Goal: Task Accomplishment & Management: Manage account settings

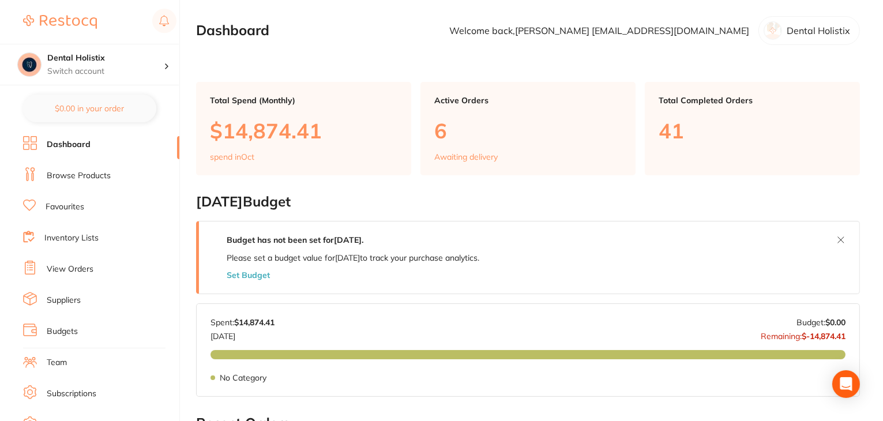
click at [59, 264] on link "View Orders" at bounding box center [70, 270] width 47 height 12
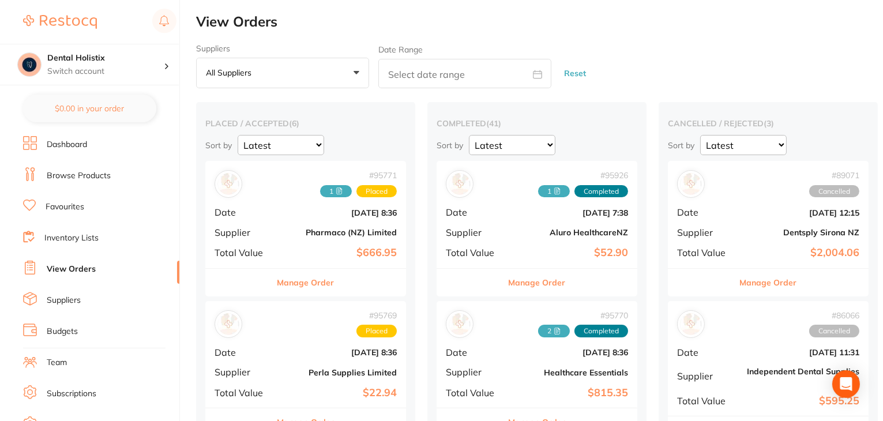
click at [304, 288] on button "Manage Order" at bounding box center [305, 283] width 57 height 28
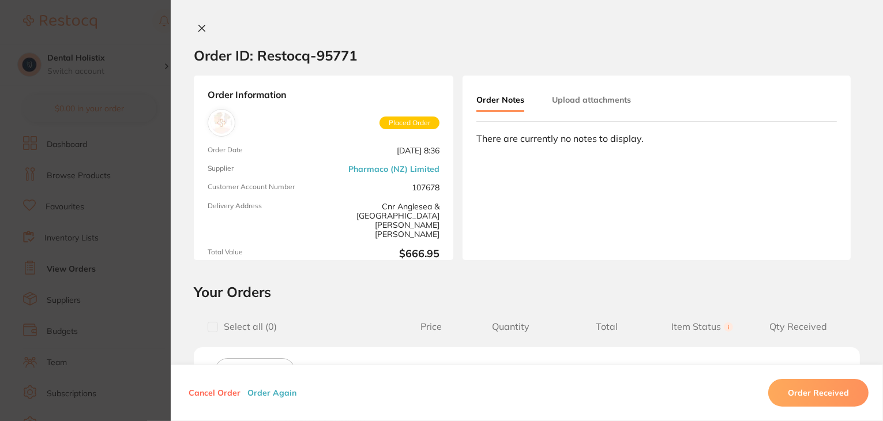
click at [573, 93] on button "Upload attachments" at bounding box center [591, 99] width 79 height 21
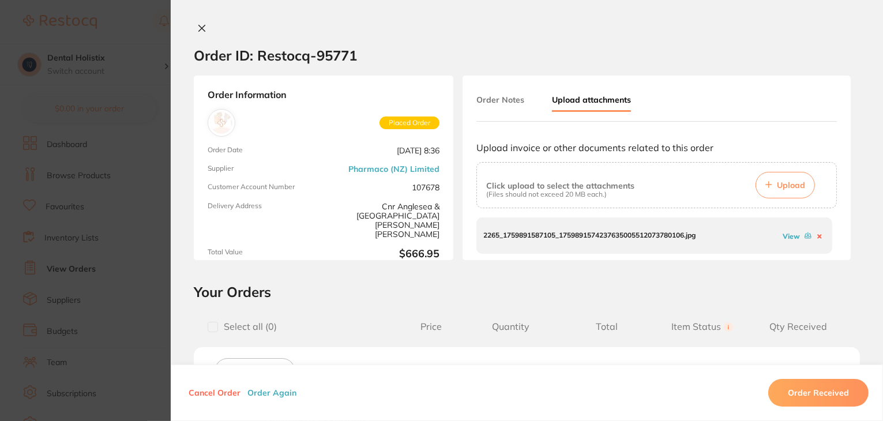
drag, startPoint x: 775, startPoint y: 240, endPoint x: 784, endPoint y: 234, distance: 10.7
click at [784, 234] on link "View" at bounding box center [790, 236] width 17 height 9
click at [201, 29] on icon at bounding box center [201, 28] width 9 height 9
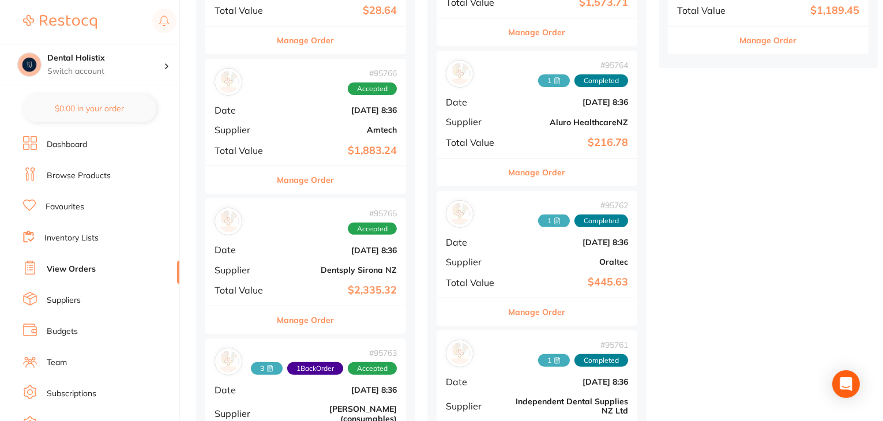
scroll to position [519, 0]
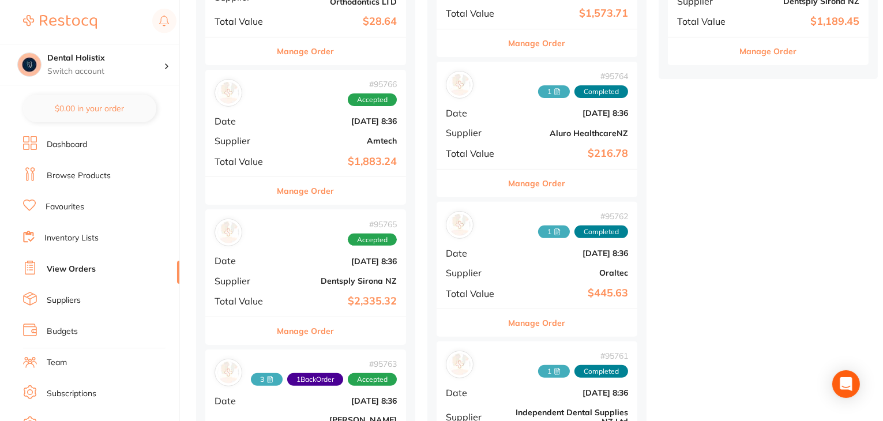
click at [558, 323] on button "Manage Order" at bounding box center [537, 323] width 57 height 28
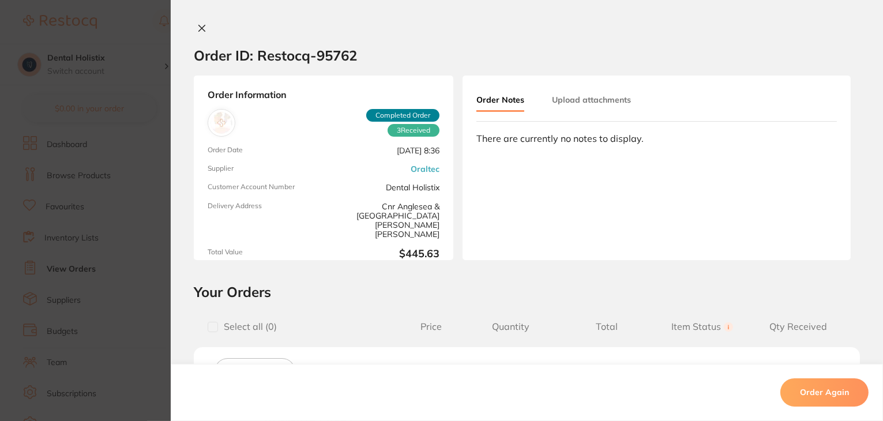
click at [598, 99] on button "Upload attachments" at bounding box center [591, 99] width 79 height 21
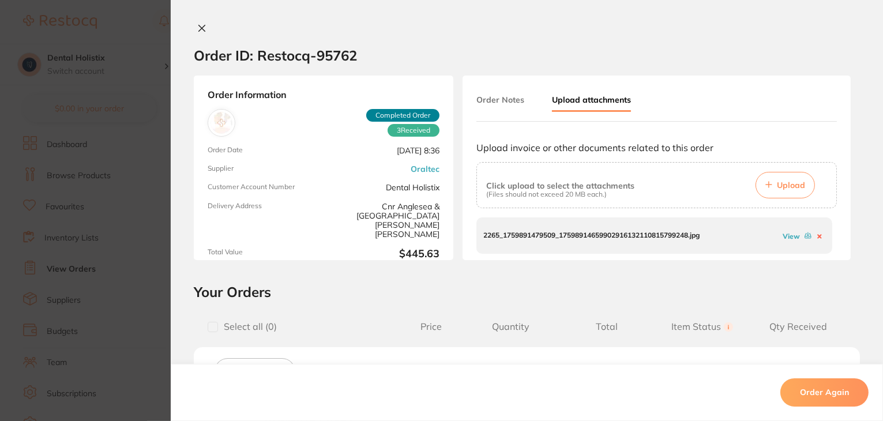
click at [785, 237] on link "View" at bounding box center [790, 236] width 17 height 9
click at [202, 28] on icon at bounding box center [201, 28] width 9 height 9
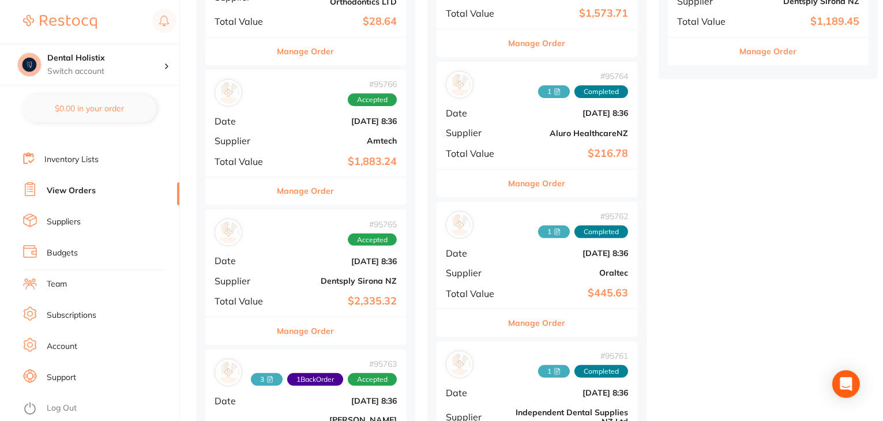
scroll to position [113, 0]
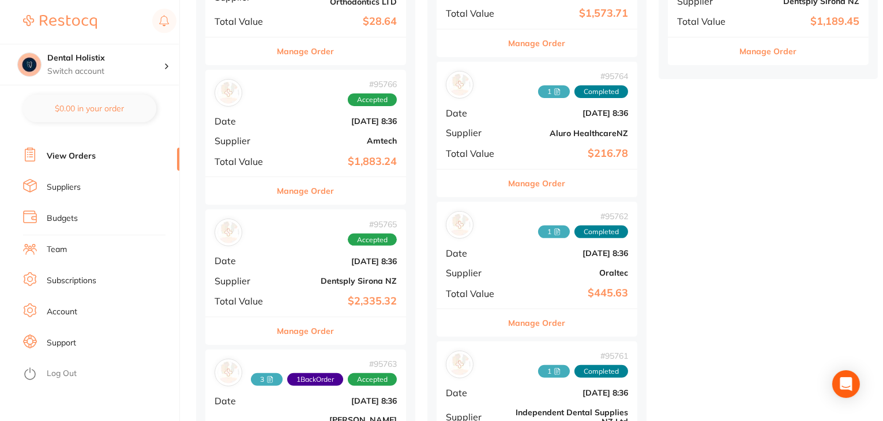
click at [69, 372] on link "Log Out" at bounding box center [62, 374] width 30 height 12
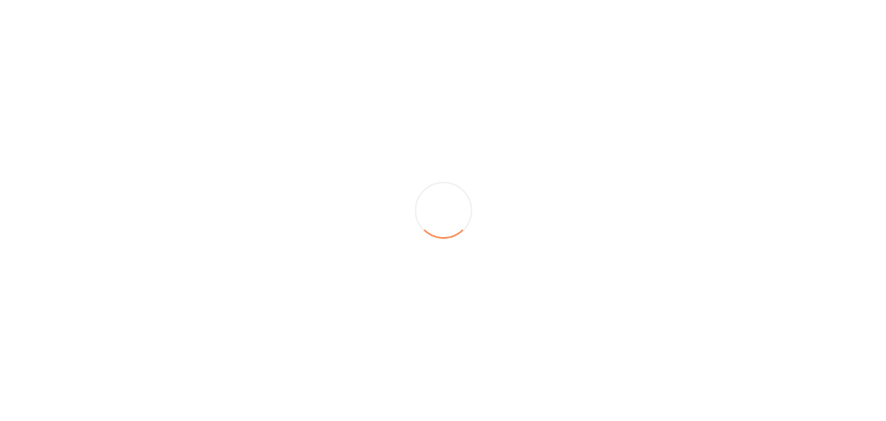
scroll to position [0, 0]
